Goal: Task Accomplishment & Management: Manage account settings

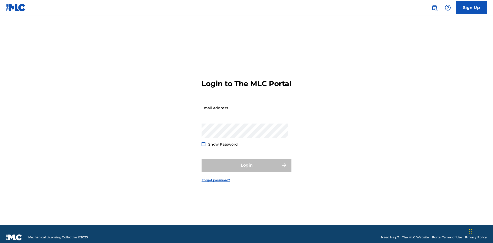
scroll to position [7, 0]
click at [245, 105] on input "Email Address" at bounding box center [244, 108] width 87 height 15
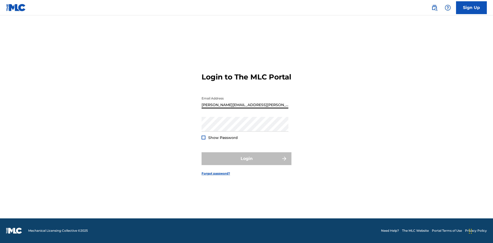
type input "[PERSON_NAME][EMAIL_ADDRESS][PERSON_NAME][DOMAIN_NAME]"
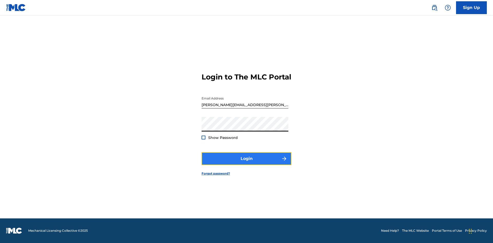
click at [246, 163] on button "Login" at bounding box center [246, 158] width 90 height 13
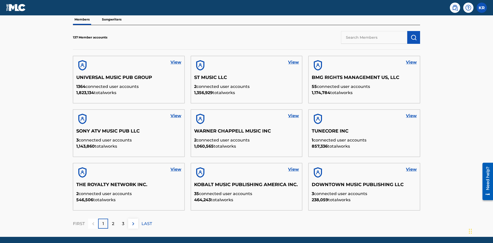
click at [374, 37] on input "text" at bounding box center [374, 37] width 66 height 13
type input "QUEEN PUBLISHA"
click at [413, 34] on img "submit" at bounding box center [413, 37] width 6 height 6
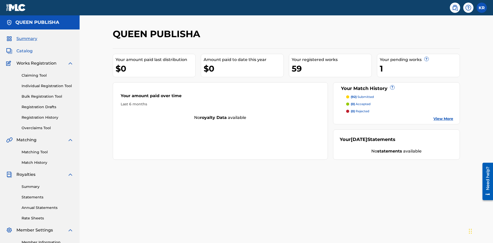
click at [24, 48] on span "Catalog" at bounding box center [24, 51] width 16 height 6
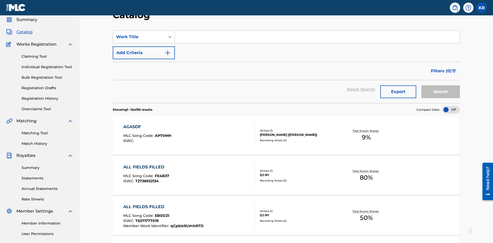
click at [317, 37] on input "Search Form" at bounding box center [317, 37] width 285 height 12
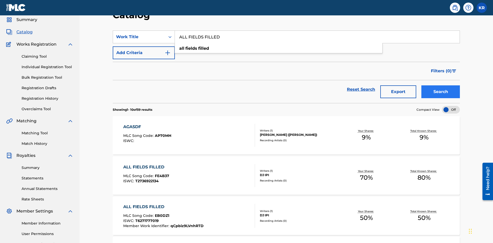
type input "ALL FIELDS FILLED"
click at [440, 85] on button "Search" at bounding box center [440, 91] width 38 height 13
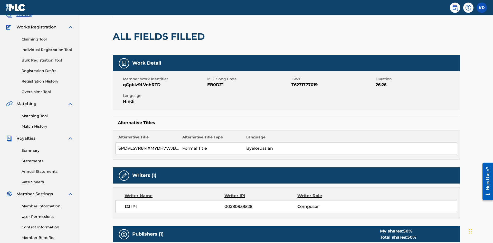
click at [438, 5] on button "Edit" at bounding box center [444, 1] width 31 height 8
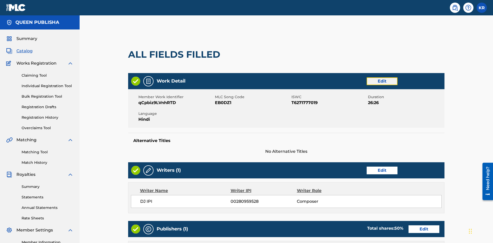
click at [366, 77] on link "Edit" at bounding box center [381, 81] width 31 height 8
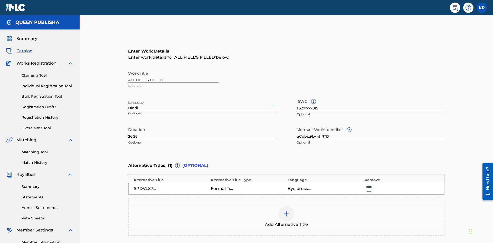
click at [128, 125] on input "26:26" at bounding box center [202, 132] width 148 height 15
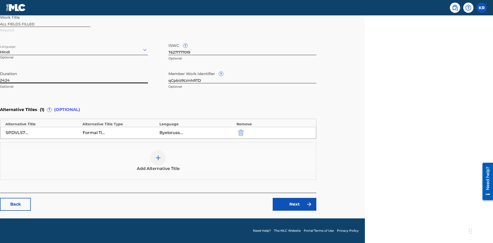
type input "24:24"
click at [145, 50] on icon at bounding box center [145, 50] width 6 height 6
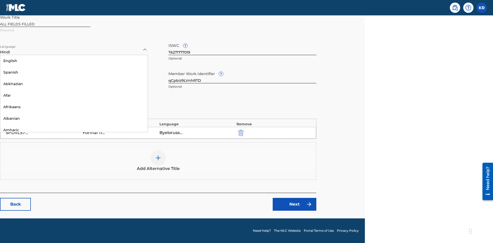
scroll to position [493, 0]
click at [242, 76] on input "qCpbiz9LVnhRTD" at bounding box center [242, 76] width 148 height 15
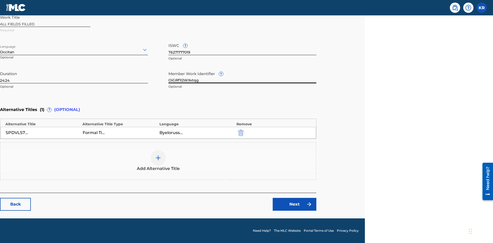
type input "OiGRf1l2WXxtqg"
click at [242, 48] on input "T6271777019" at bounding box center [242, 48] width 148 height 15
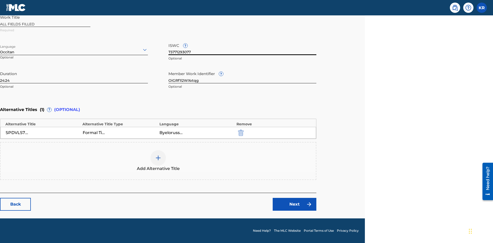
type input "T5771293077"
click at [240, 133] on img "submit" at bounding box center [241, 133] width 6 height 6
click at [158, 161] on img at bounding box center [158, 158] width 6 height 6
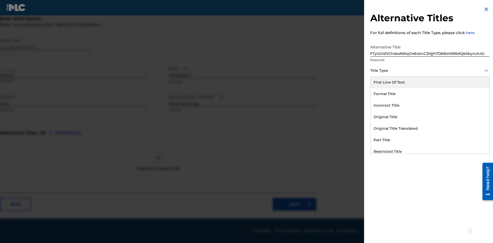
click at [429, 105] on div "Incorrect Title" at bounding box center [429, 106] width 119 height 12
click at [429, 94] on div at bounding box center [429, 94] width 119 height 6
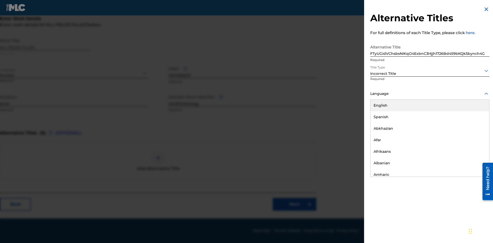
click at [474, 124] on button "Add Title" at bounding box center [473, 124] width 31 height 13
click at [294, 204] on link "Next" at bounding box center [294, 204] width 44 height 13
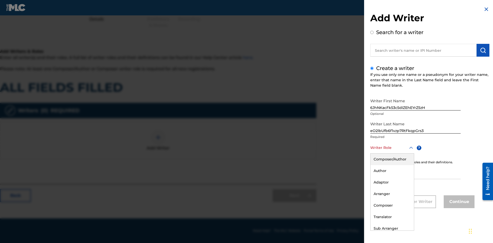
click at [392, 206] on div "Composer" at bounding box center [391, 206] width 43 height 12
click at [415, 172] on input "IPI" at bounding box center [415, 172] width 90 height 15
click at [458, 202] on button "Continue" at bounding box center [458, 202] width 31 height 13
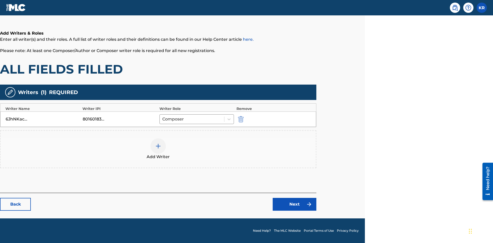
scroll to position [64, 128]
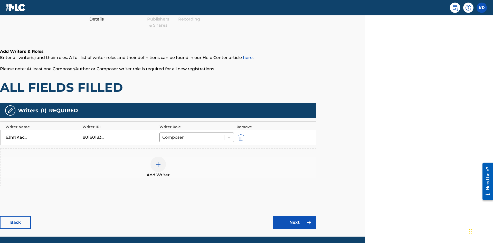
click at [158, 157] on div at bounding box center [157, 164] width 15 height 15
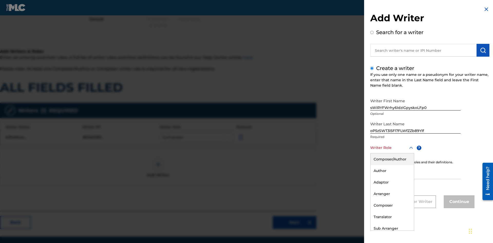
click at [392, 171] on div "Author" at bounding box center [391, 171] width 43 height 12
click at [415, 172] on input "IPI" at bounding box center [415, 172] width 90 height 15
click at [458, 202] on button "Continue" at bounding box center [458, 202] width 31 height 13
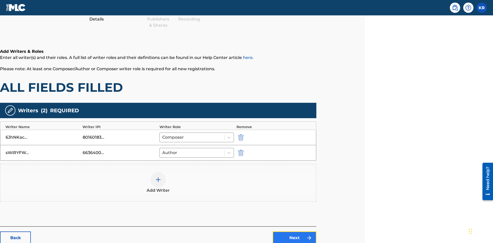
click at [294, 232] on link "Next" at bounding box center [294, 238] width 44 height 13
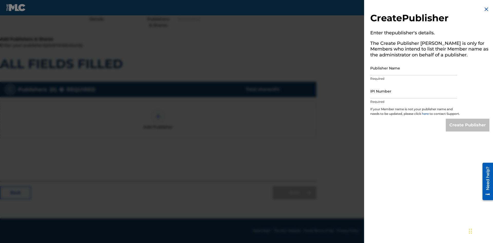
click at [413, 68] on input "Publisher Name" at bounding box center [413, 68] width 87 height 15
click at [413, 91] on input "IPI Number" at bounding box center [413, 91] width 87 height 15
click at [467, 130] on input "Create Publisher" at bounding box center [467, 125] width 44 height 13
click at [467, 119] on input "Create Publisher" at bounding box center [467, 125] width 44 height 13
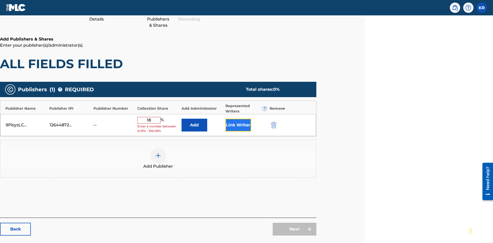
click at [238, 119] on button "Link Writer" at bounding box center [238, 125] width 26 height 13
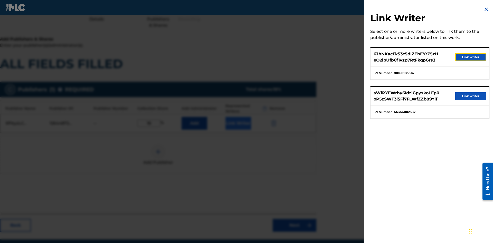
click at [470, 57] on button "Link writer" at bounding box center [470, 57] width 31 height 8
click at [238, 117] on button "Link Writer" at bounding box center [238, 123] width 26 height 13
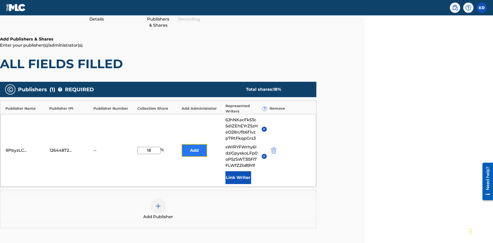
click at [194, 144] on button "Add" at bounding box center [194, 150] width 26 height 13
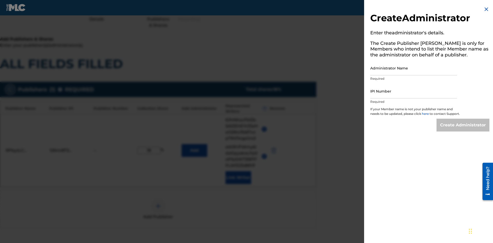
click at [413, 68] on input "Administrator Name" at bounding box center [413, 68] width 87 height 15
click at [413, 91] on input "IPI Number" at bounding box center [413, 91] width 87 height 15
click at [463, 130] on input "Create Administrator" at bounding box center [462, 125] width 53 height 13
